Goal: Task Accomplishment & Management: Complete application form

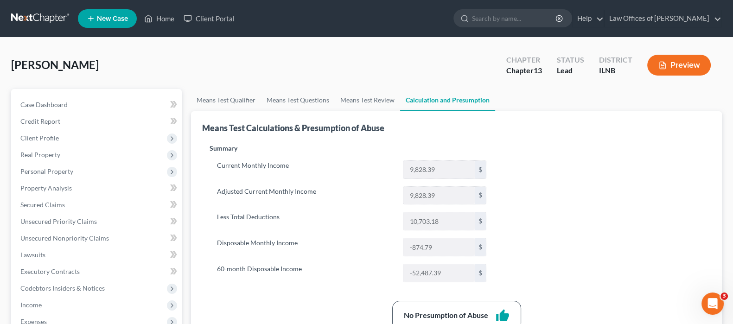
scroll to position [57, 0]
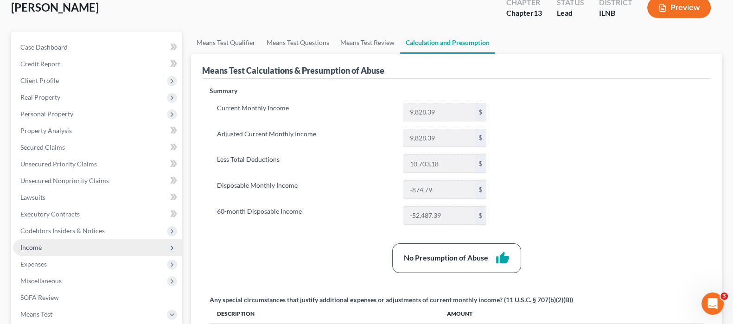
click at [45, 246] on span "Income" at bounding box center [97, 247] width 169 height 17
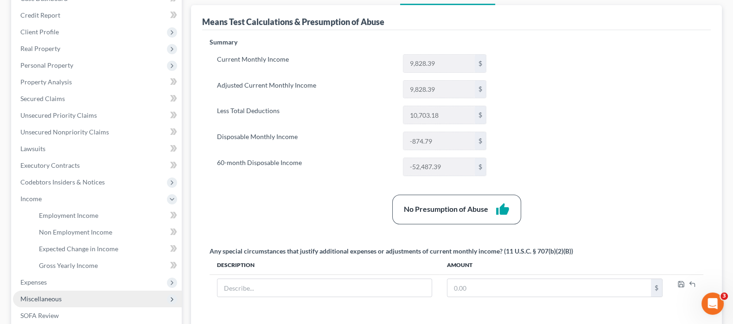
scroll to position [174, 0]
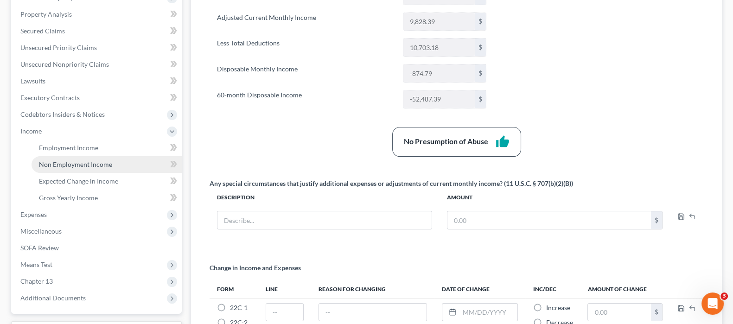
click at [121, 167] on link "Non Employment Income" at bounding box center [107, 164] width 150 height 17
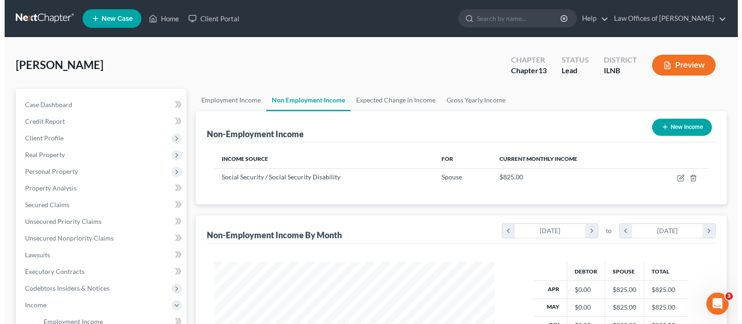
scroll to position [165, 299]
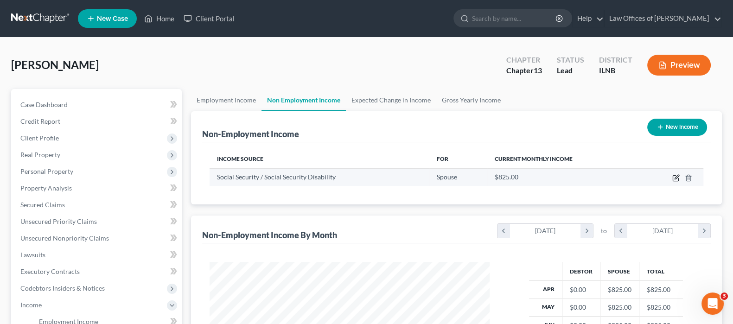
click at [674, 177] on icon "button" at bounding box center [675, 177] width 7 height 7
select select "4"
select select "0"
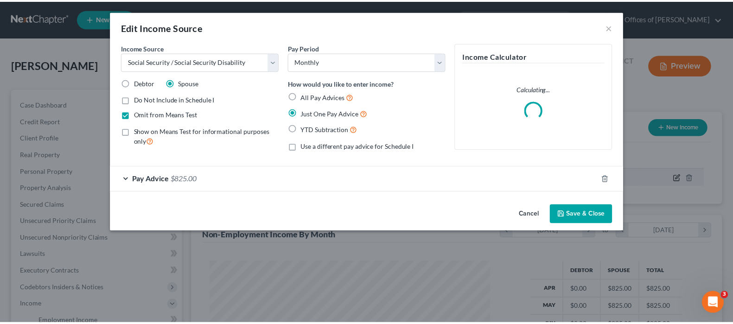
scroll to position [165, 303]
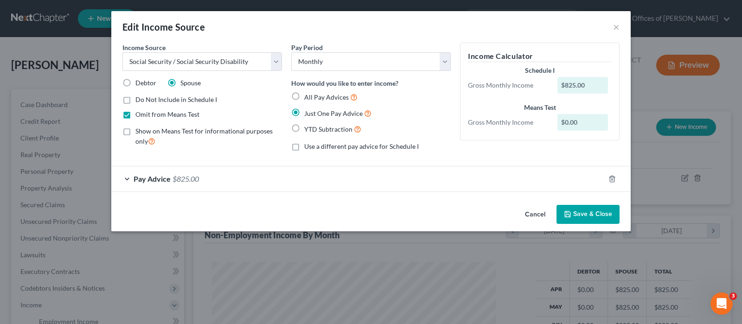
click at [135, 115] on label "Omit from Means Test" at bounding box center [167, 114] width 64 height 9
click at [139, 115] on input "Omit from Means Test" at bounding box center [142, 113] width 6 height 6
checkbox input "false"
click at [591, 210] on button "Save & Close" at bounding box center [587, 214] width 63 height 19
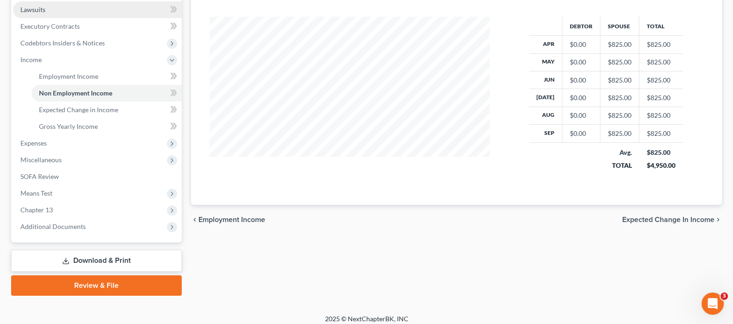
scroll to position [251, 0]
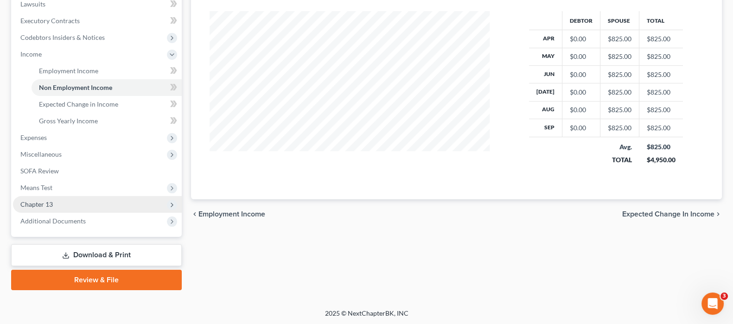
click at [58, 203] on span "Chapter 13" at bounding box center [97, 204] width 169 height 17
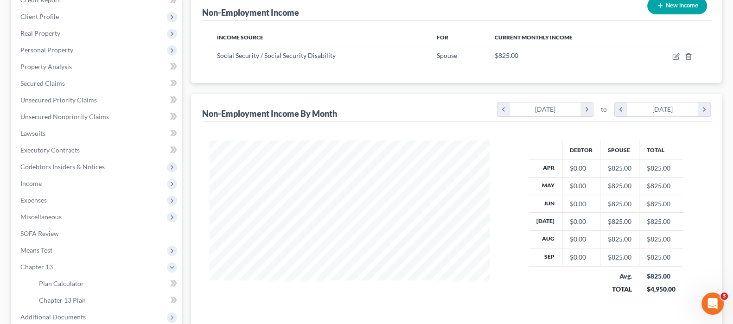
scroll to position [217, 0]
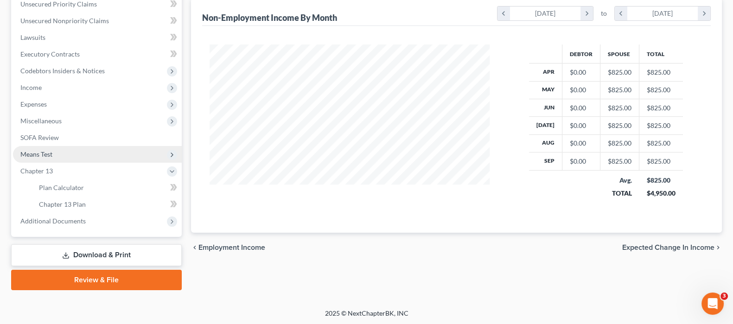
click at [48, 156] on span "Means Test" at bounding box center [36, 154] width 32 height 8
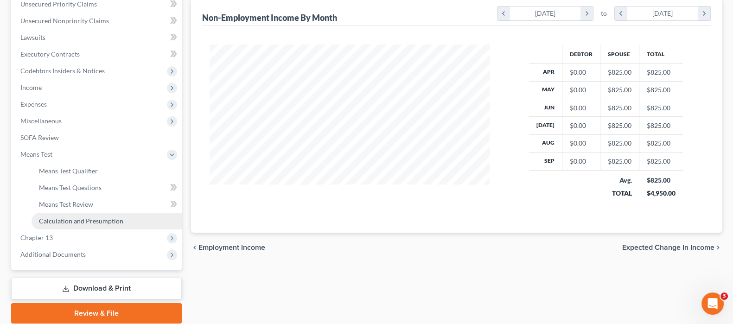
click at [61, 221] on span "Calculation and Presumption" at bounding box center [81, 221] width 84 height 8
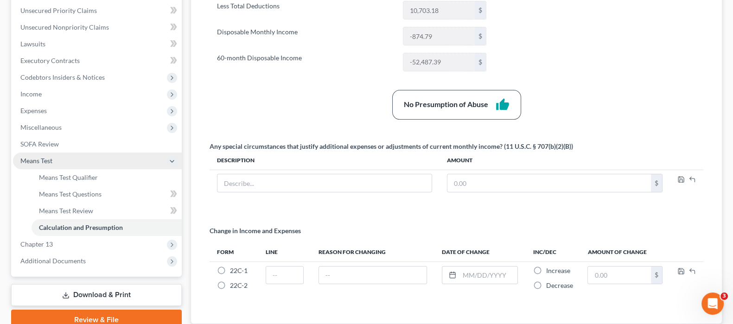
scroll to position [231, 0]
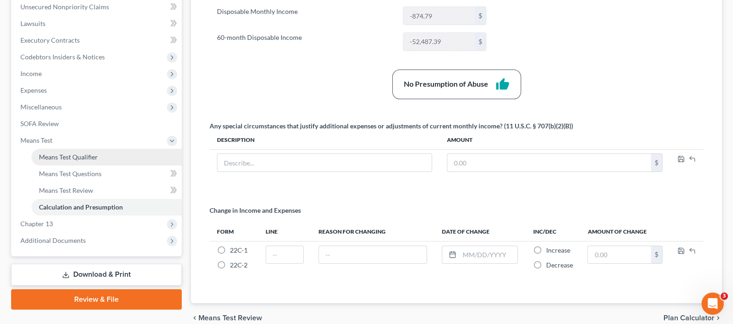
click at [82, 154] on span "Means Test Qualifier" at bounding box center [68, 157] width 59 height 8
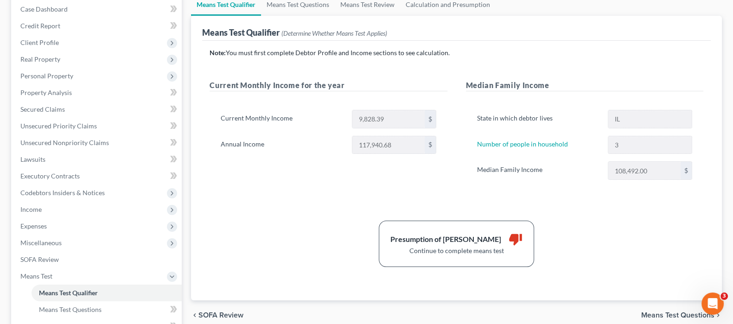
scroll to position [174, 0]
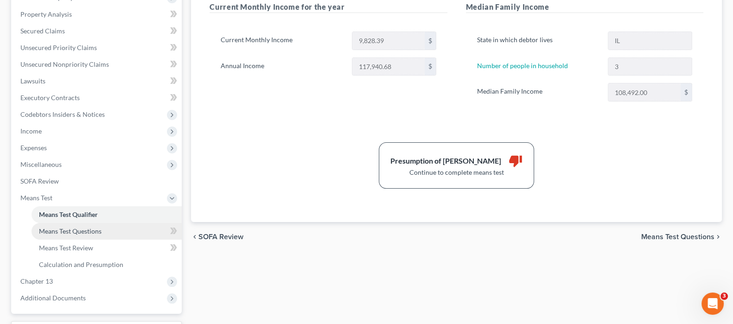
click at [94, 230] on span "Means Test Questions" at bounding box center [70, 231] width 63 height 8
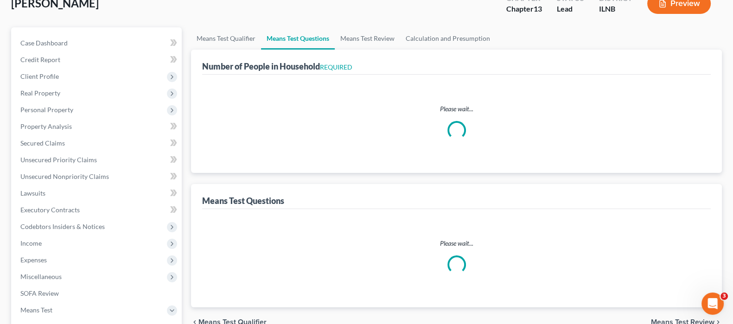
select select "0"
select select "60"
select select "3"
select select "0"
select select "1"
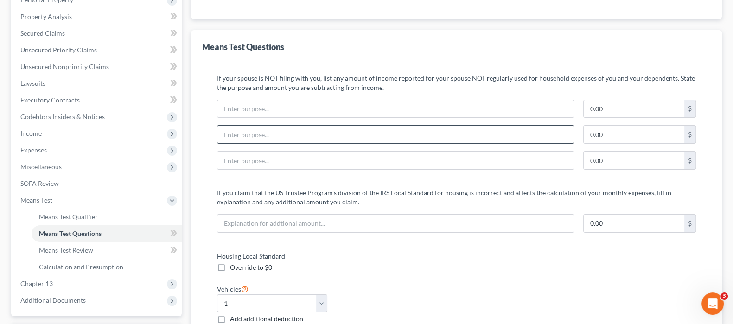
scroll to position [174, 0]
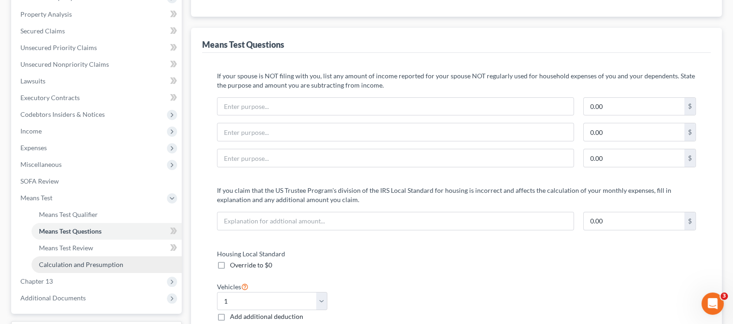
click at [70, 266] on span "Calculation and Presumption" at bounding box center [81, 264] width 84 height 8
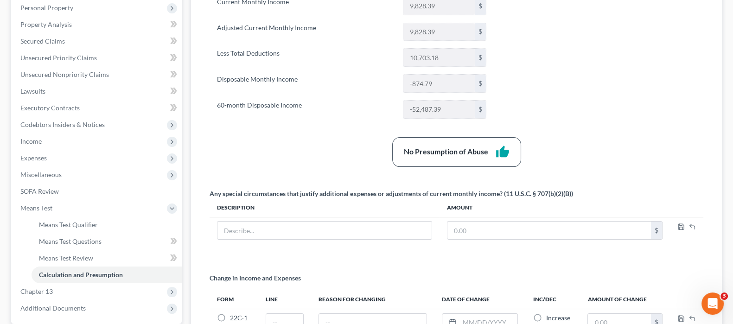
scroll to position [273, 0]
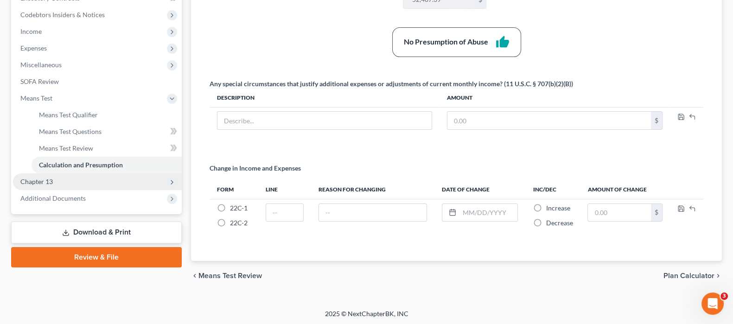
click at [63, 182] on span "Chapter 13" at bounding box center [97, 181] width 169 height 17
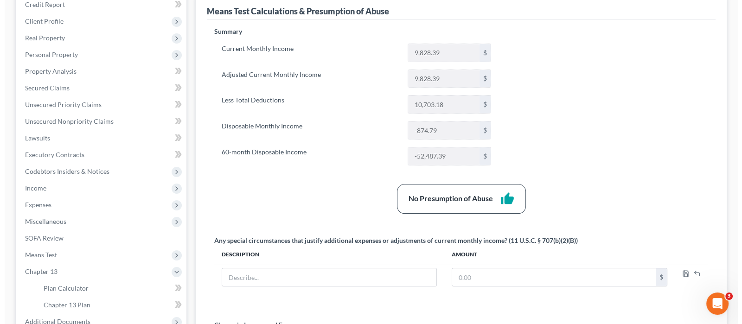
scroll to position [0, 0]
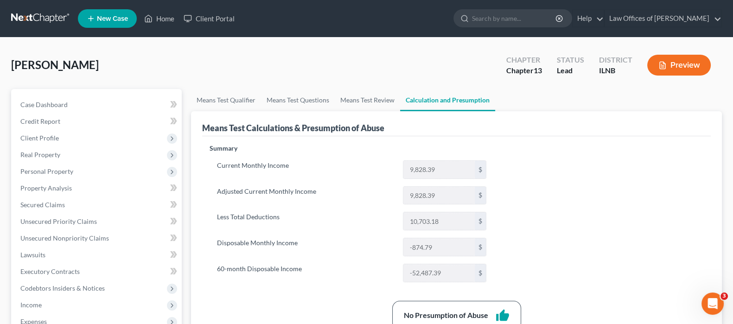
click at [688, 65] on button "Preview" at bounding box center [678, 65] width 63 height 21
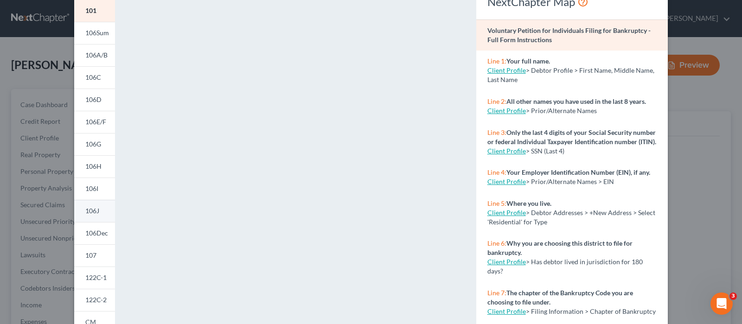
scroll to position [115, 0]
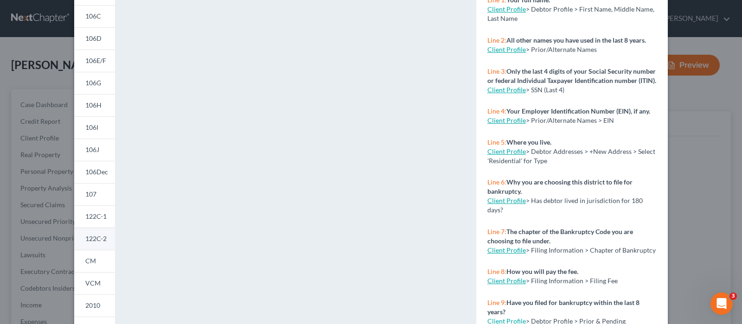
click at [95, 240] on span "122C-2" at bounding box center [95, 239] width 21 height 8
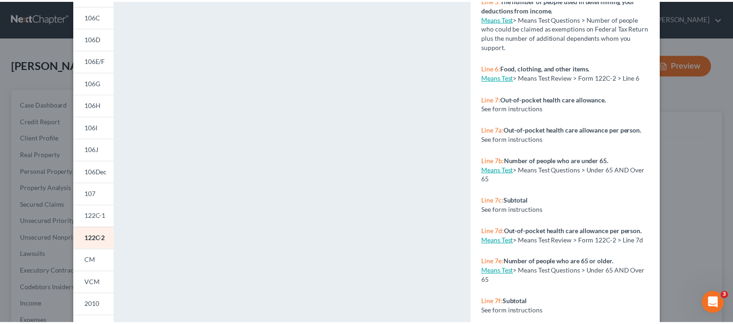
scroll to position [0, 0]
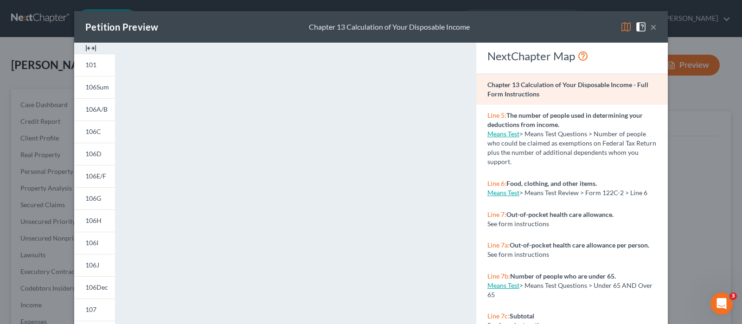
click at [650, 26] on button "×" at bounding box center [653, 26] width 6 height 11
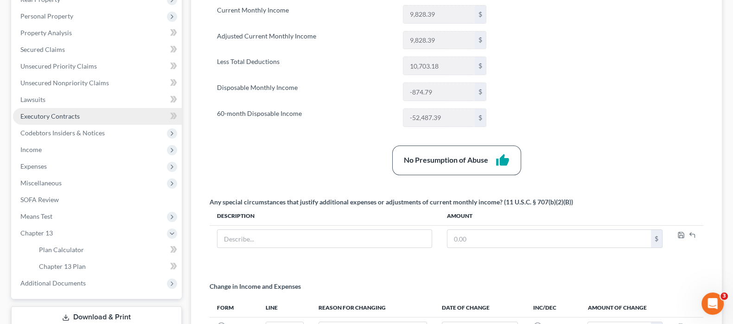
scroll to position [174, 0]
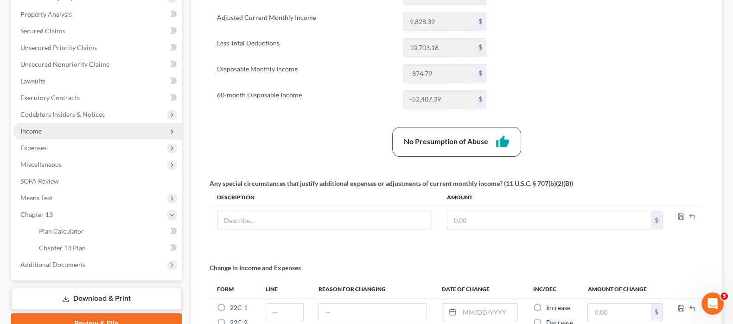
click at [44, 131] on span "Income" at bounding box center [97, 131] width 169 height 17
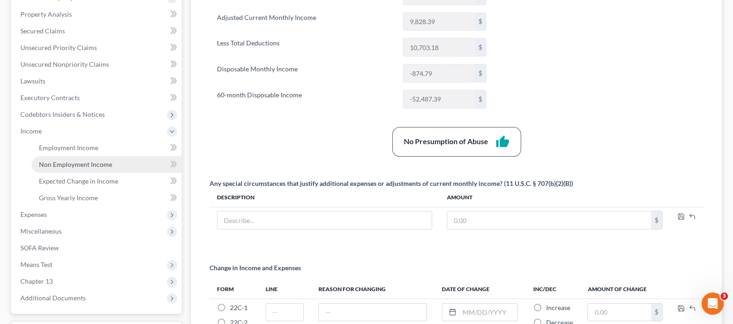
click at [53, 165] on span "Non Employment Income" at bounding box center [75, 164] width 73 height 8
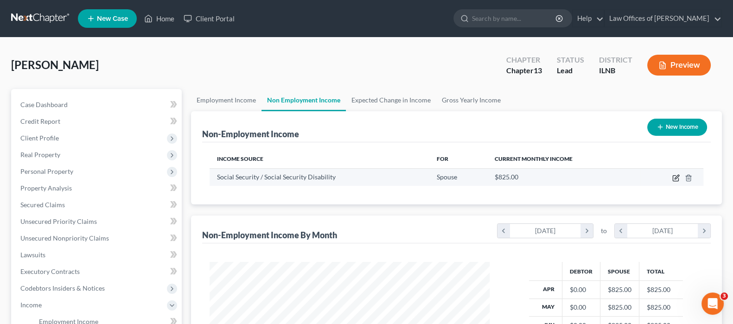
click at [674, 177] on icon "button" at bounding box center [676, 177] width 4 height 4
select select "4"
select select "0"
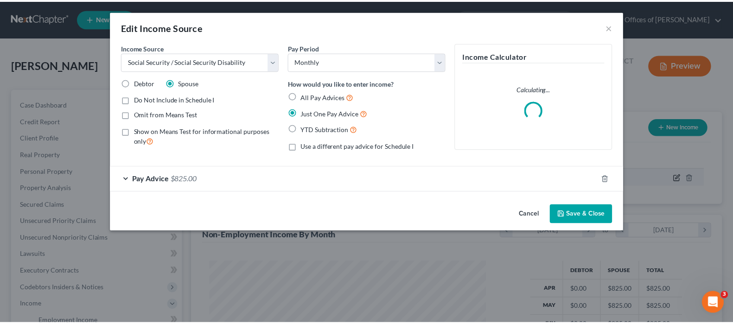
scroll to position [165, 303]
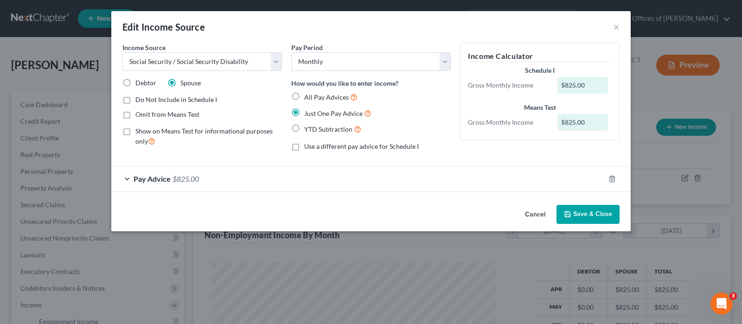
click at [135, 132] on label "Show on Means Test for informational purposes only" at bounding box center [208, 137] width 146 height 20
click at [139, 132] on input "Show on Means Test for informational purposes only" at bounding box center [142, 130] width 6 height 6
click at [135, 131] on label "Show on Means Test for informational purposes only" at bounding box center [208, 137] width 146 height 20
click at [139, 131] on input "Show on Means Test for informational purposes only" at bounding box center [142, 130] width 6 height 6
checkbox input "false"
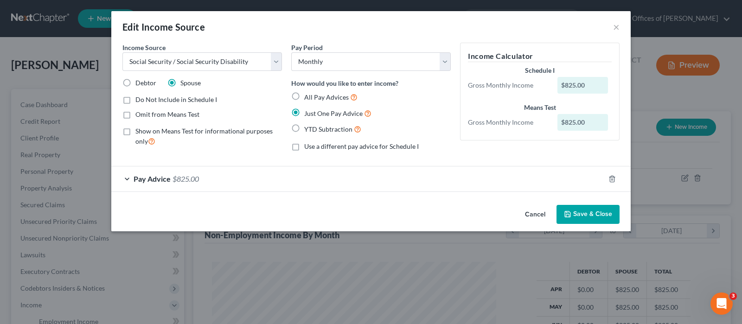
click at [568, 213] on polyline "button" at bounding box center [567, 211] width 2 height 1
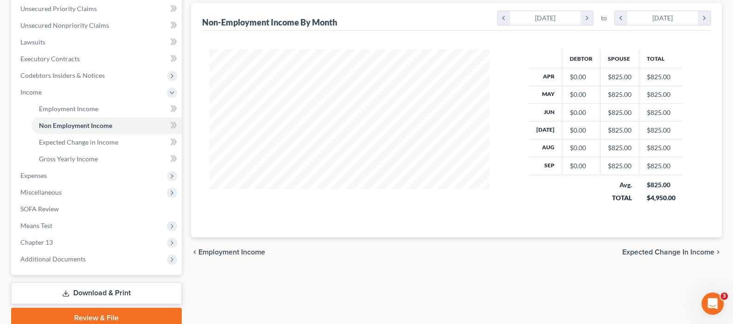
scroll to position [251, 0]
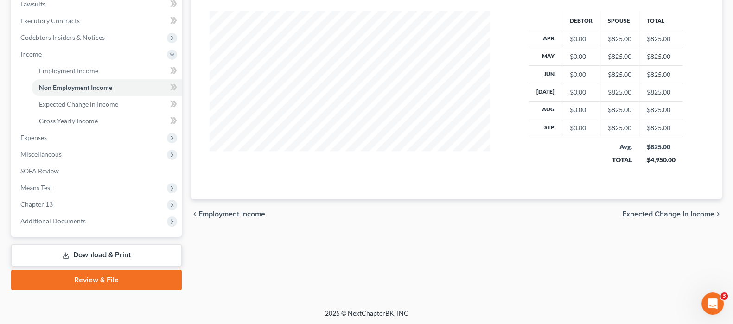
click at [660, 210] on span "Expected Change in Income" at bounding box center [668, 213] width 92 height 7
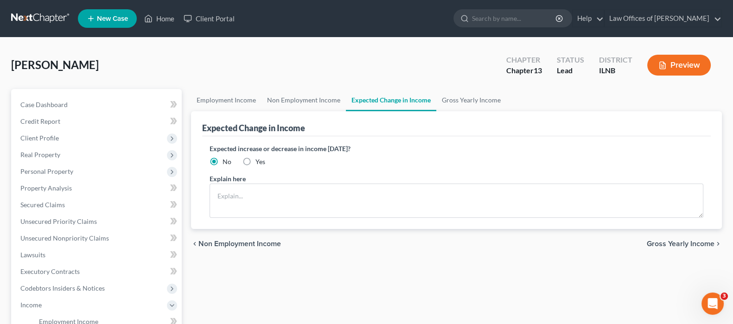
click at [664, 243] on span "Gross Yearly Income" at bounding box center [681, 243] width 68 height 7
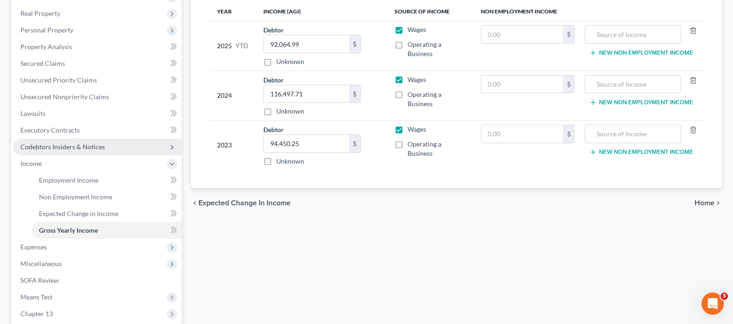
scroll to position [251, 0]
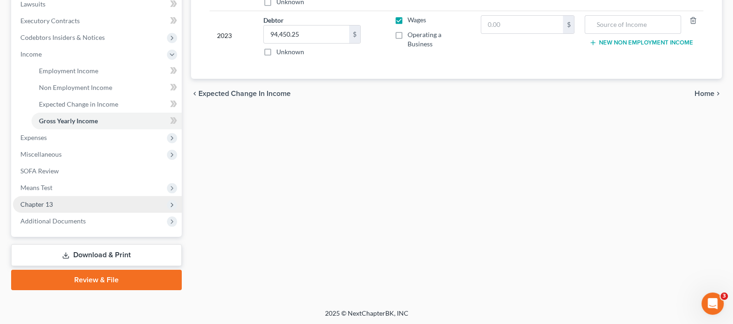
click at [66, 204] on span "Chapter 13" at bounding box center [97, 204] width 169 height 17
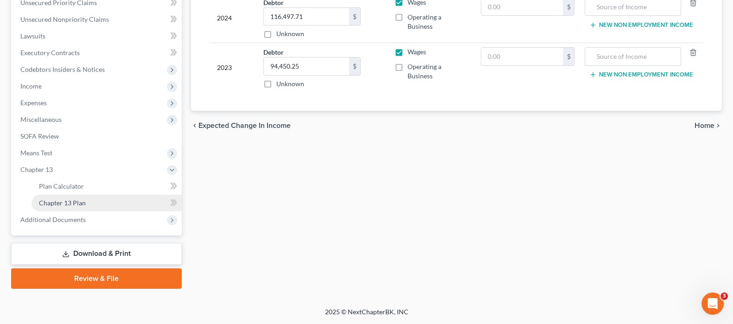
scroll to position [217, 0]
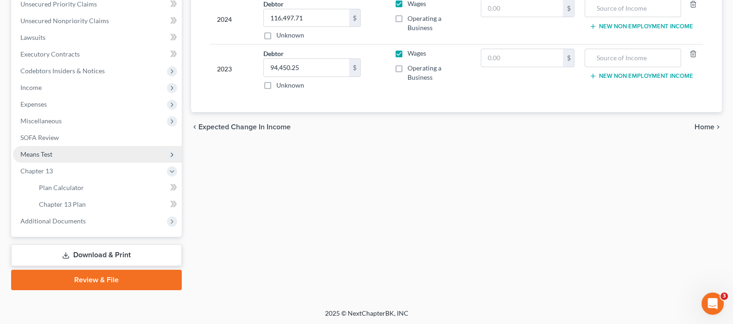
click at [67, 154] on span "Means Test" at bounding box center [97, 154] width 169 height 17
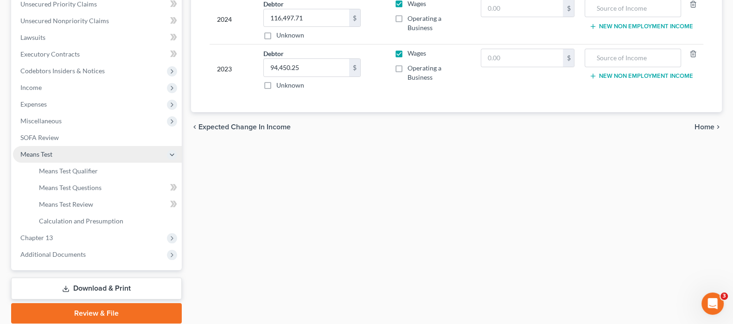
scroll to position [251, 0]
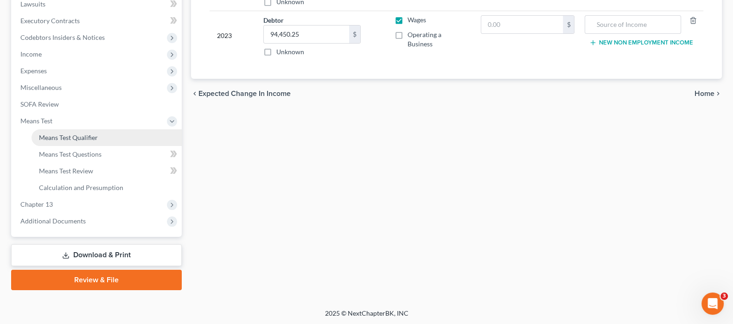
click at [82, 138] on span "Means Test Qualifier" at bounding box center [68, 137] width 59 height 8
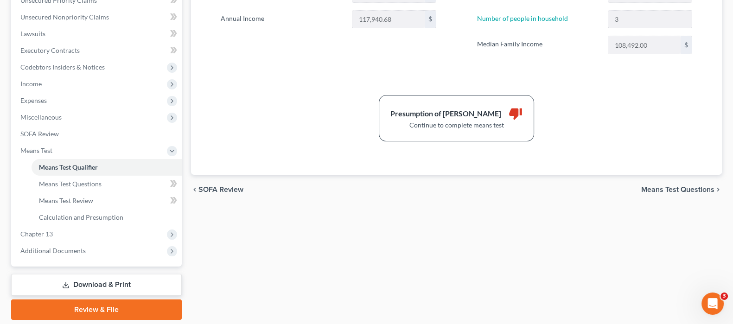
scroll to position [231, 0]
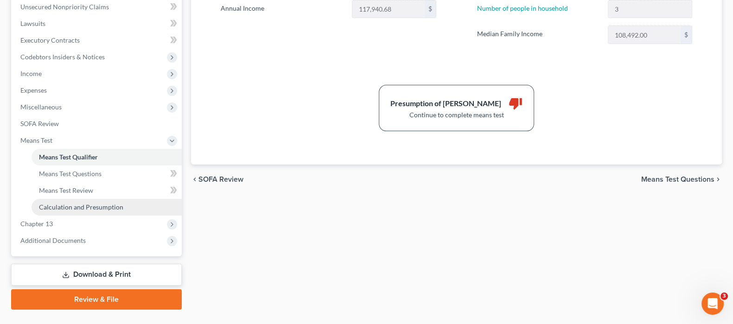
click at [106, 203] on span "Calculation and Presumption" at bounding box center [81, 207] width 84 height 8
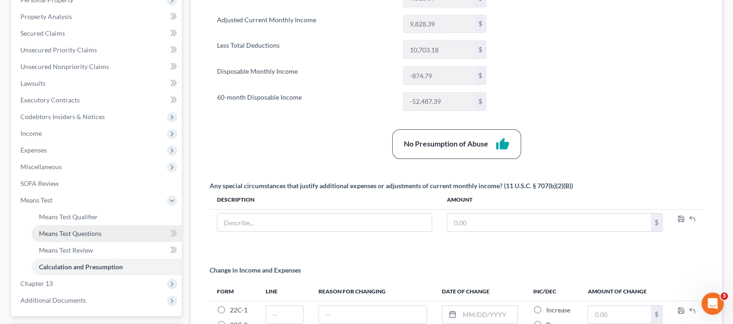
scroll to position [174, 0]
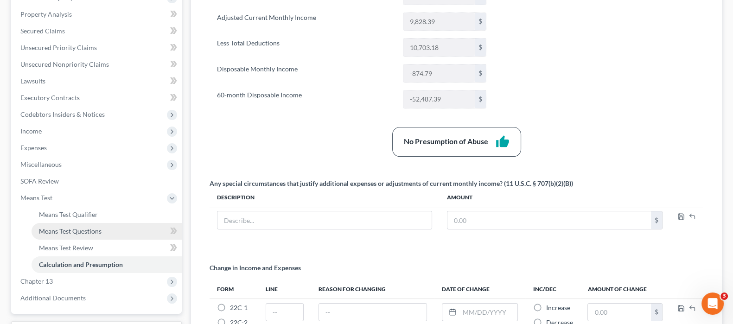
click at [101, 226] on link "Means Test Questions" at bounding box center [107, 231] width 150 height 17
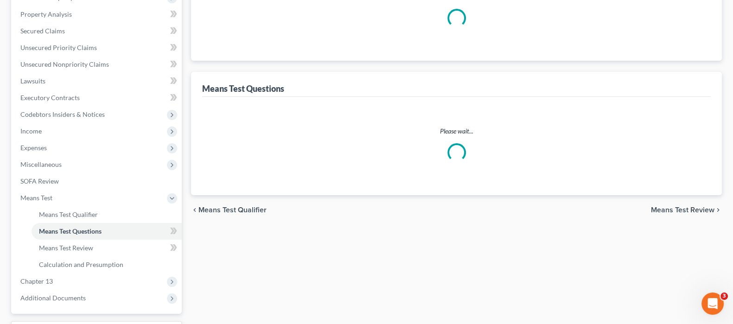
scroll to position [12, 0]
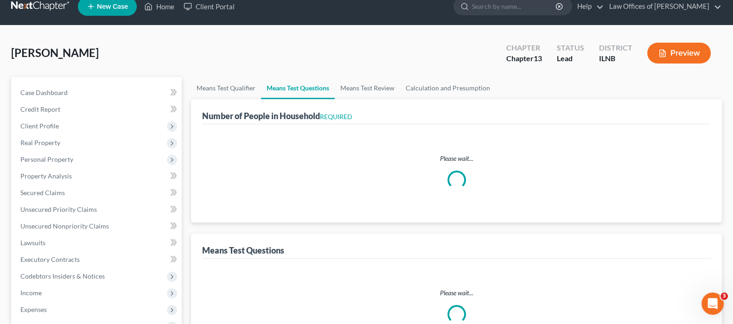
select select "0"
select select "60"
select select "3"
select select "0"
select select "1"
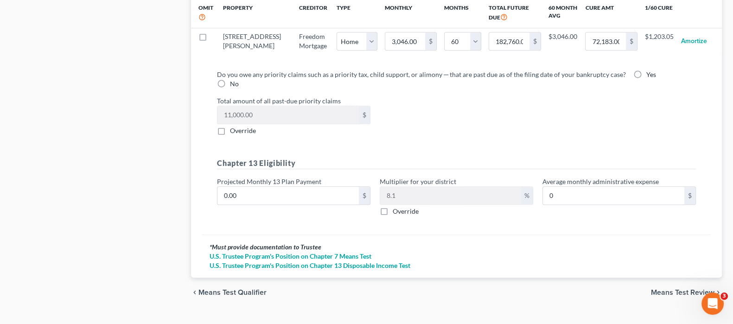
scroll to position [979, 0]
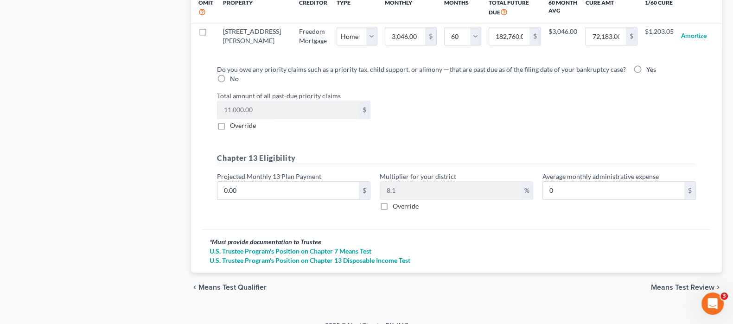
click at [663, 284] on span "Means Test Review" at bounding box center [682, 287] width 63 height 7
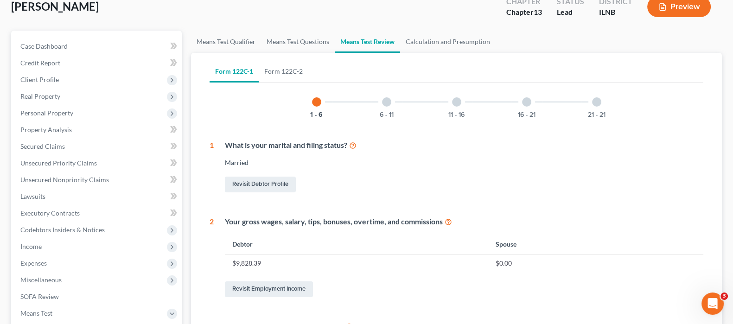
scroll to position [57, 0]
click at [267, 287] on link "Revisit Employment Income" at bounding box center [269, 290] width 88 height 16
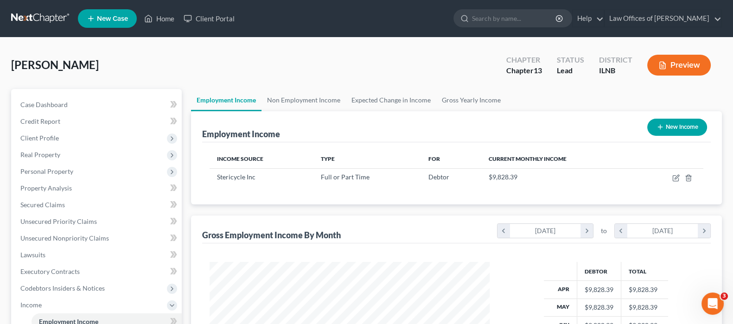
scroll to position [165, 299]
click at [306, 101] on link "Non Employment Income" at bounding box center [303, 100] width 84 height 22
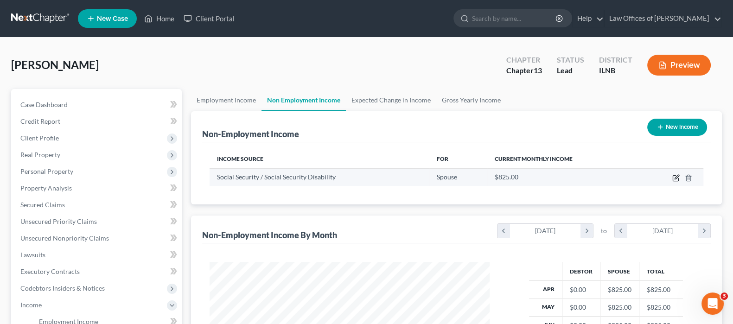
click at [674, 177] on icon "button" at bounding box center [675, 177] width 7 height 7
select select "4"
select select "0"
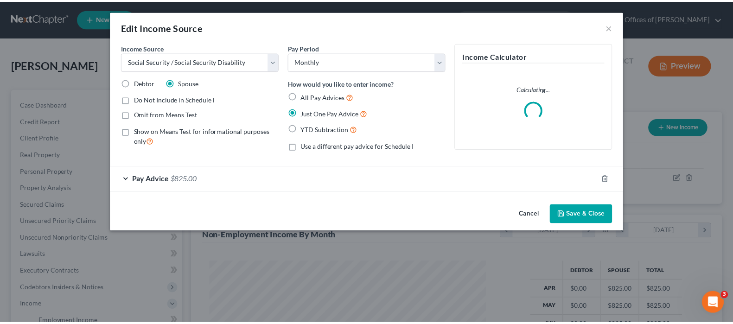
scroll to position [165, 303]
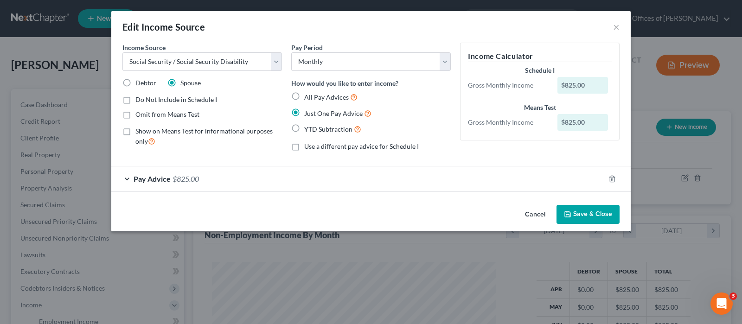
click at [571, 211] on icon "button" at bounding box center [567, 213] width 7 height 7
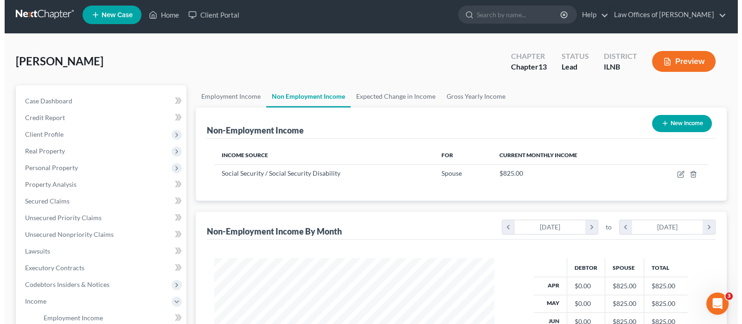
scroll to position [0, 0]
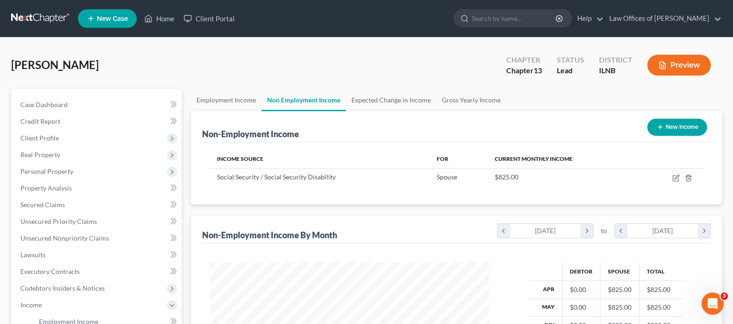
click at [681, 131] on button "New Income" at bounding box center [677, 127] width 60 height 17
select select "0"
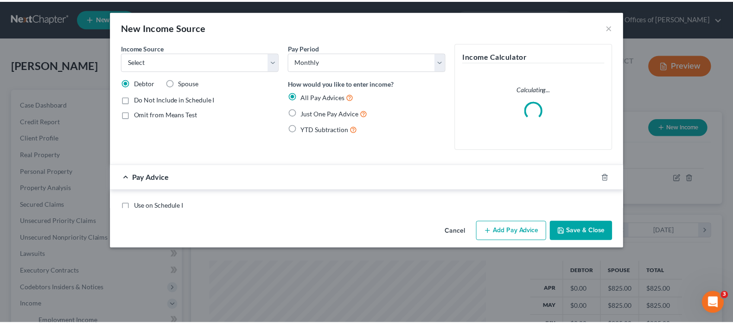
scroll to position [165, 303]
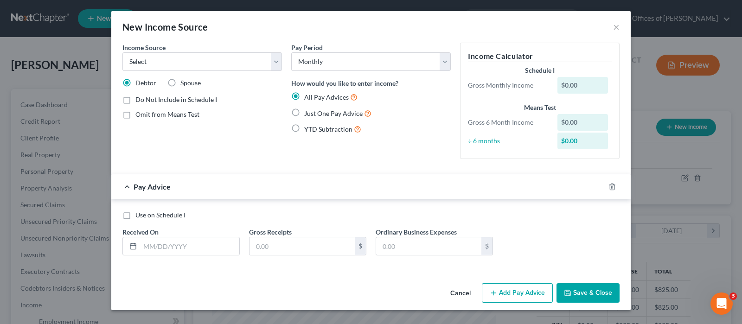
click at [461, 288] on button "Cancel" at bounding box center [460, 293] width 35 height 19
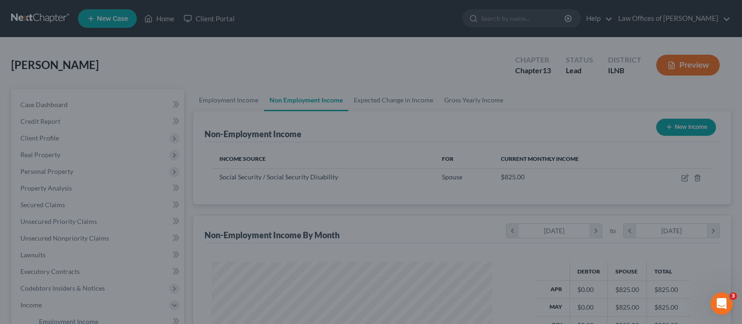
scroll to position [463279, 463146]
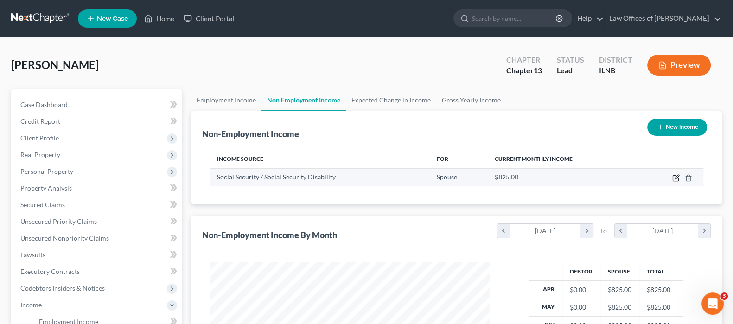
click at [676, 177] on icon "button" at bounding box center [676, 177] width 4 height 4
select select "4"
select select "0"
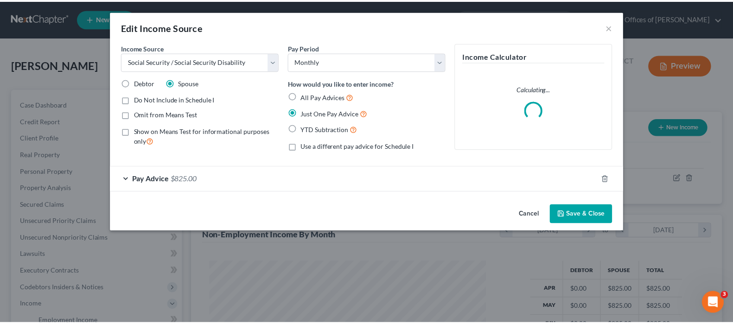
scroll to position [165, 303]
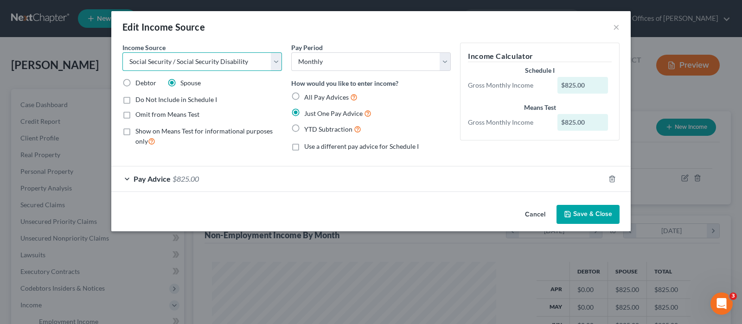
click at [276, 64] on select "Select Unemployment Disability (from employer) Pension Retirement Social Securi…" at bounding box center [201, 61] width 159 height 19
select select "13"
click at [122, 52] on select "Select Unemployment Disability (from employer) Pension Retirement Social Securi…" at bounding box center [201, 61] width 159 height 19
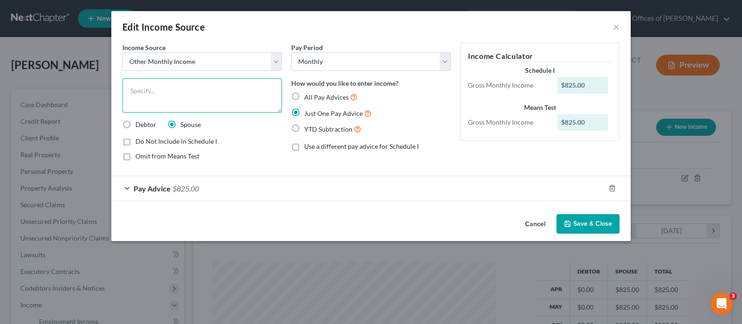
click at [227, 93] on textarea at bounding box center [201, 95] width 159 height 34
type textarea "Social Security"
click at [584, 226] on button "Save & Close" at bounding box center [587, 223] width 63 height 19
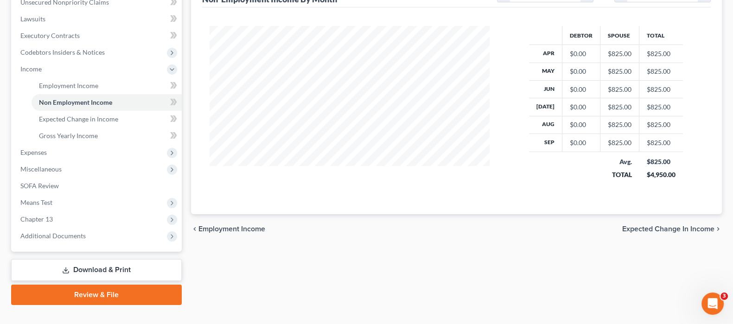
scroll to position [251, 0]
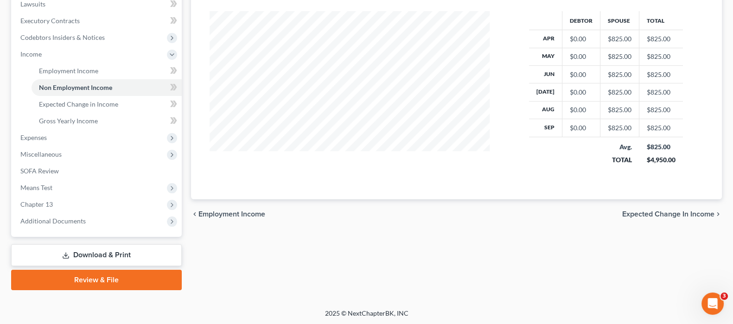
drag, startPoint x: 651, startPoint y: 212, endPoint x: 647, endPoint y: 215, distance: 5.0
click at [652, 211] on span "Expected Change in Income" at bounding box center [668, 213] width 92 height 7
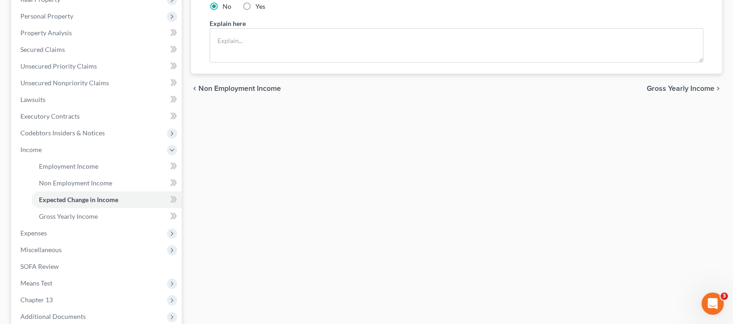
scroll to position [174, 0]
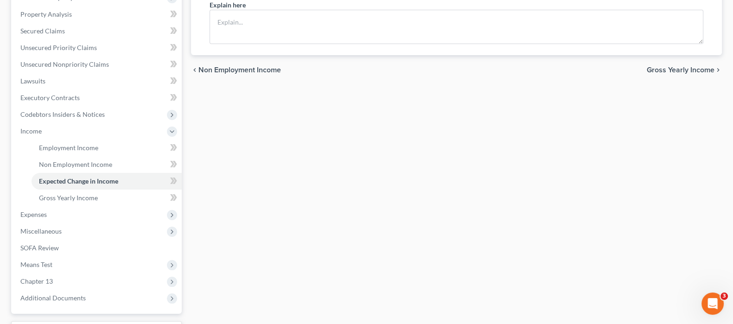
click at [652, 71] on span "Gross Yearly Income" at bounding box center [681, 69] width 68 height 7
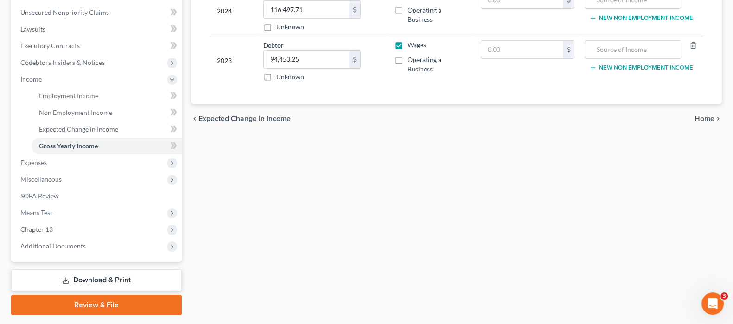
scroll to position [231, 0]
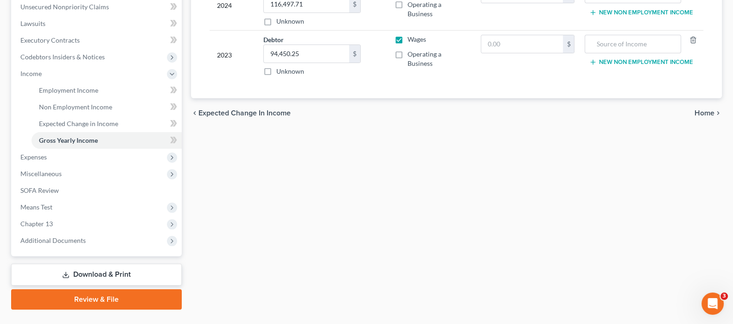
click at [708, 112] on span "Home" at bounding box center [704, 112] width 20 height 7
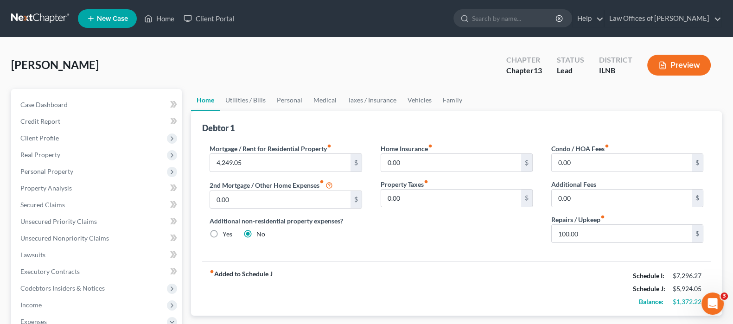
click at [679, 63] on button "Preview" at bounding box center [678, 65] width 63 height 21
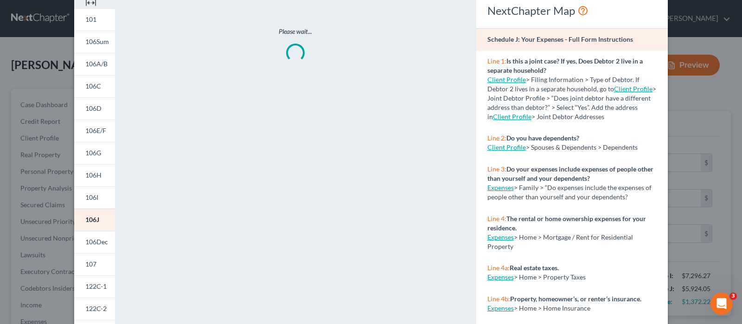
scroll to position [174, 0]
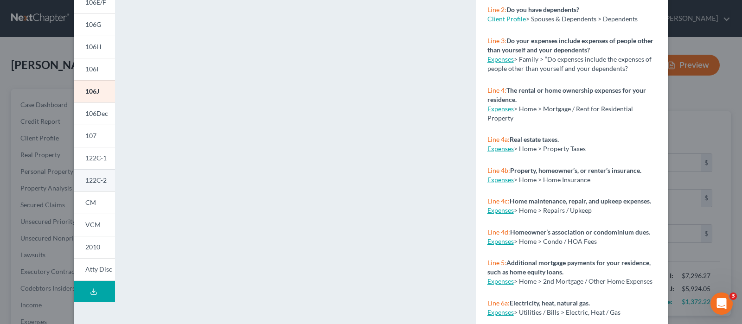
click at [95, 179] on span "122C-2" at bounding box center [95, 180] width 21 height 8
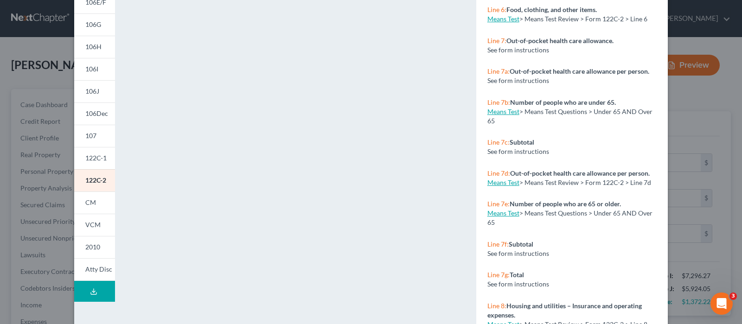
scroll to position [0, 0]
